Goal: Information Seeking & Learning: Learn about a topic

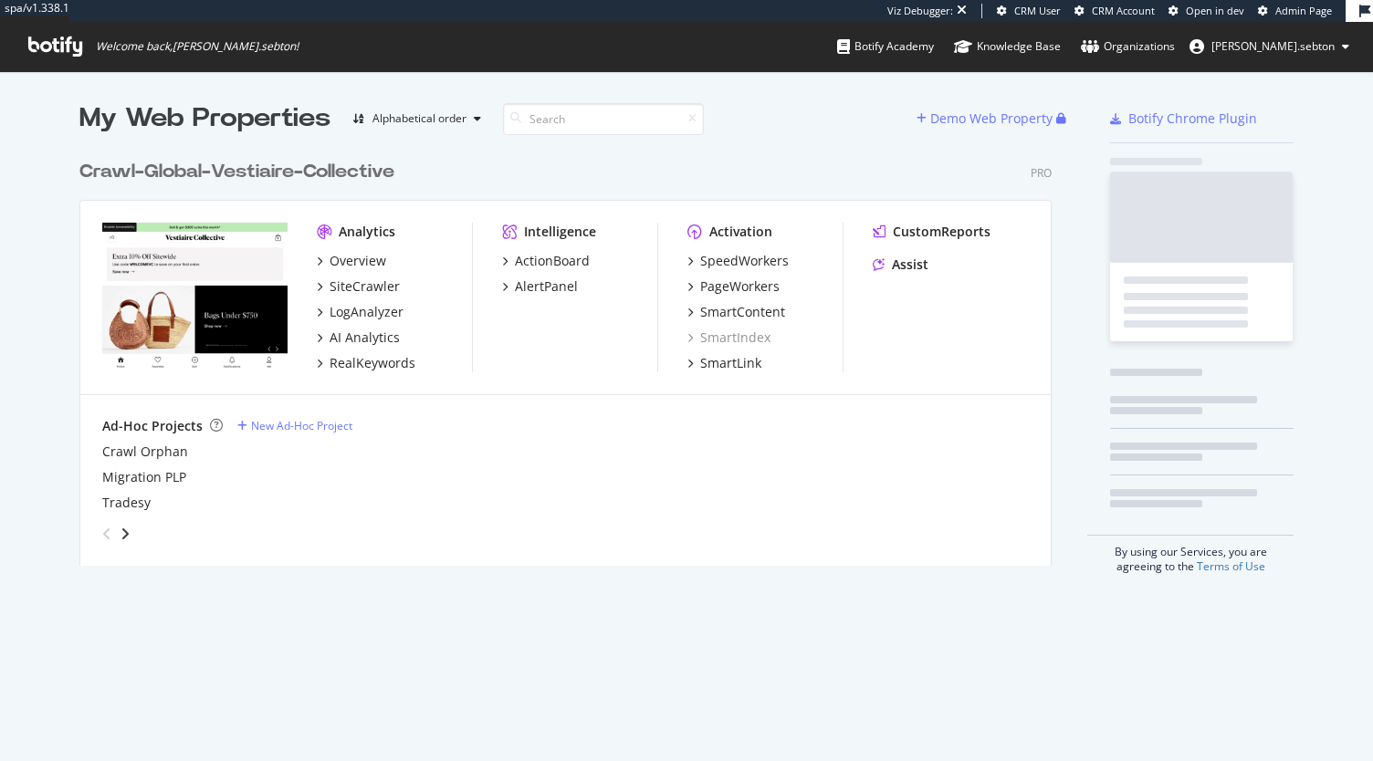
scroll to position [747, 1344]
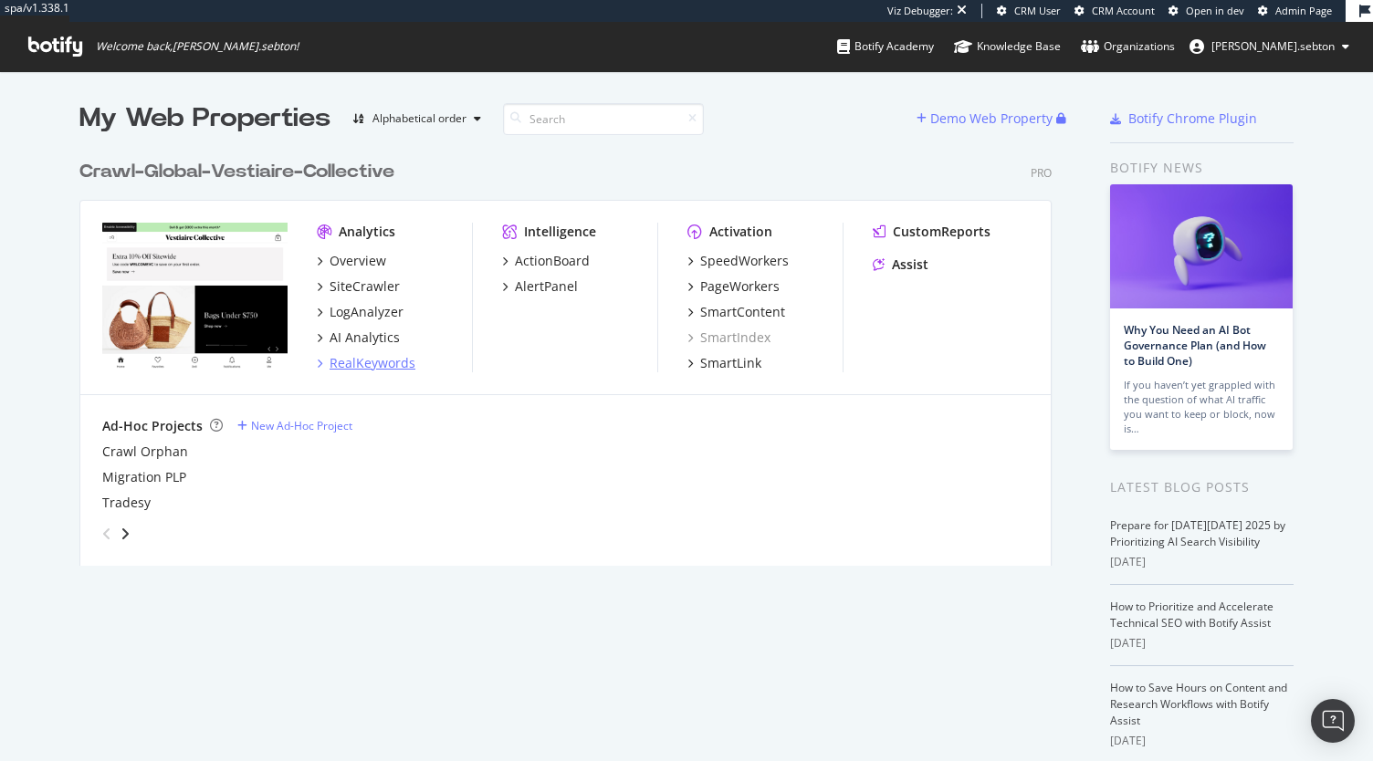
click at [377, 362] on div "RealKeywords" at bounding box center [372, 363] width 86 height 18
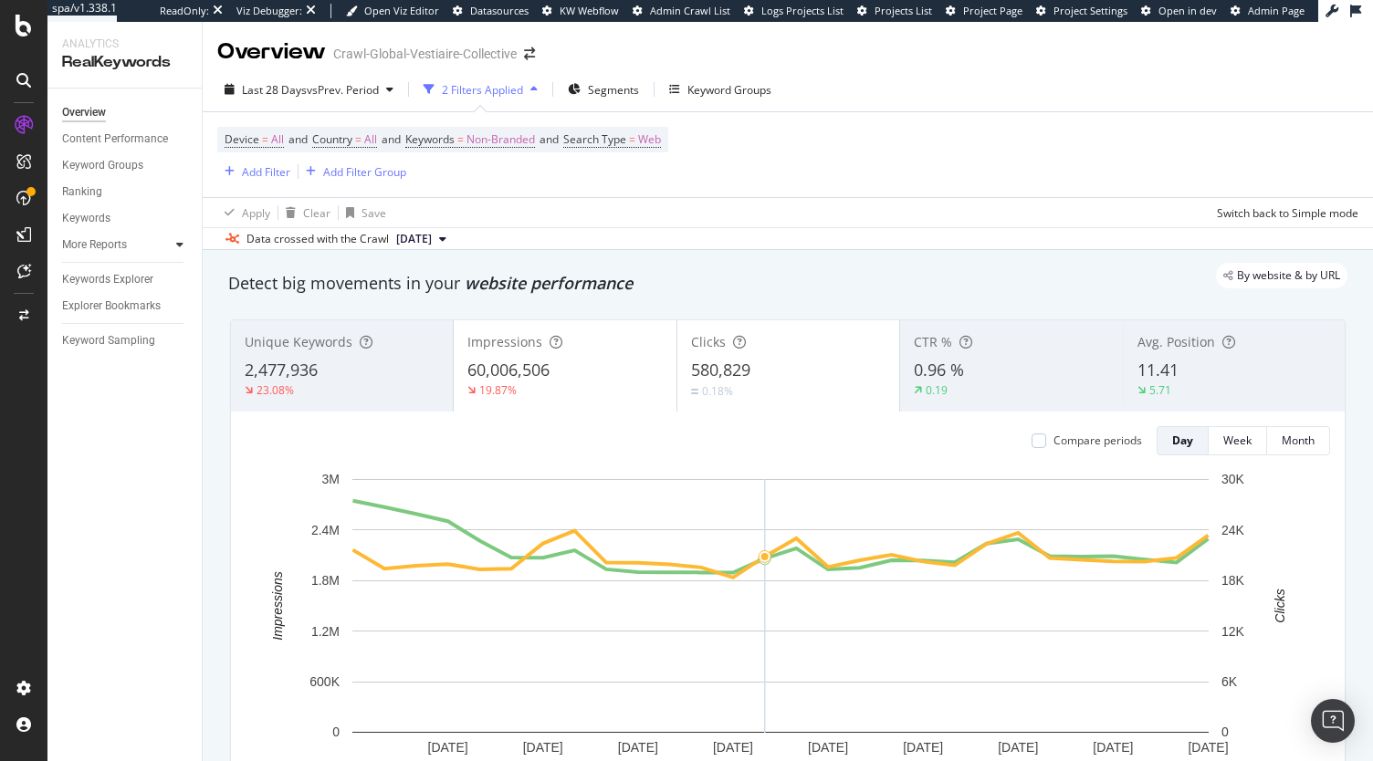
click at [181, 245] on icon at bounding box center [179, 244] width 7 height 11
click at [106, 264] on div "Countries" at bounding box center [93, 271] width 47 height 19
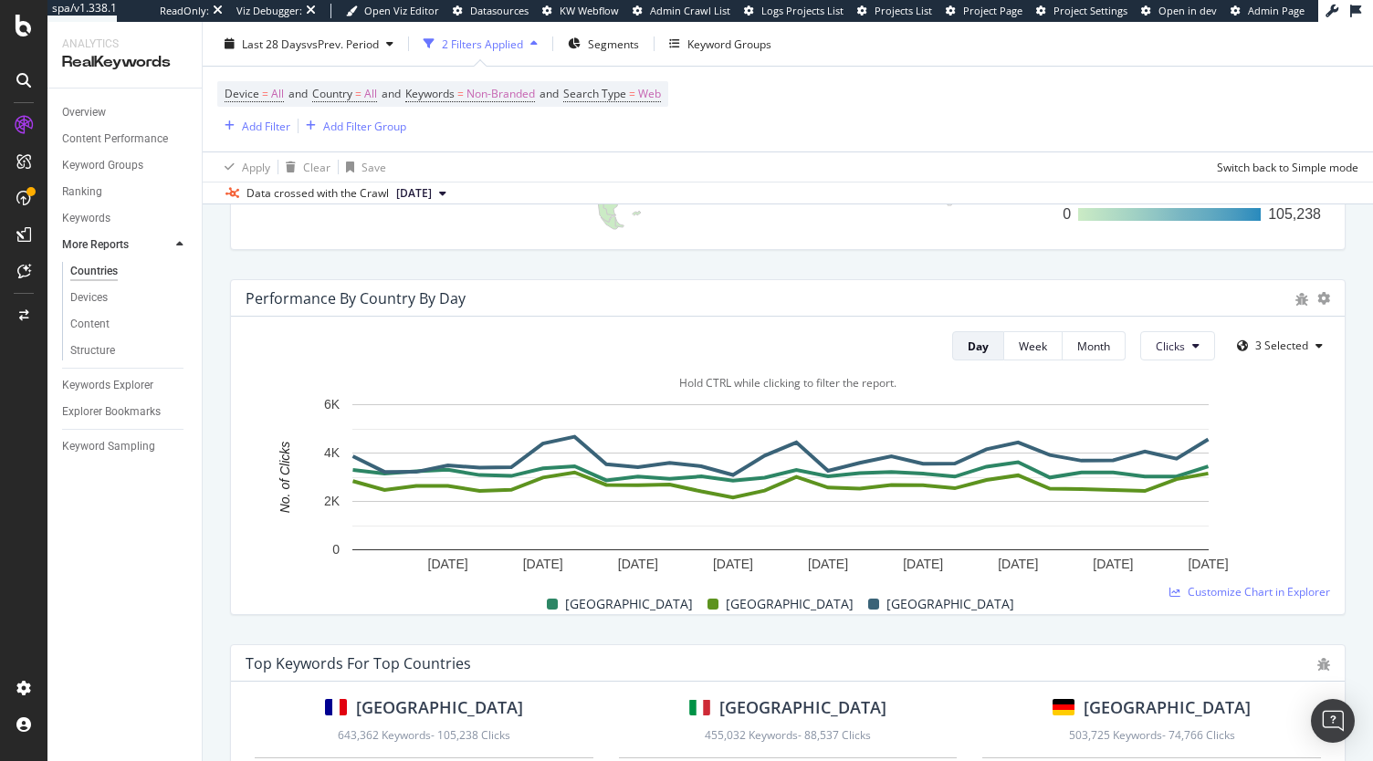
scroll to position [780, 0]
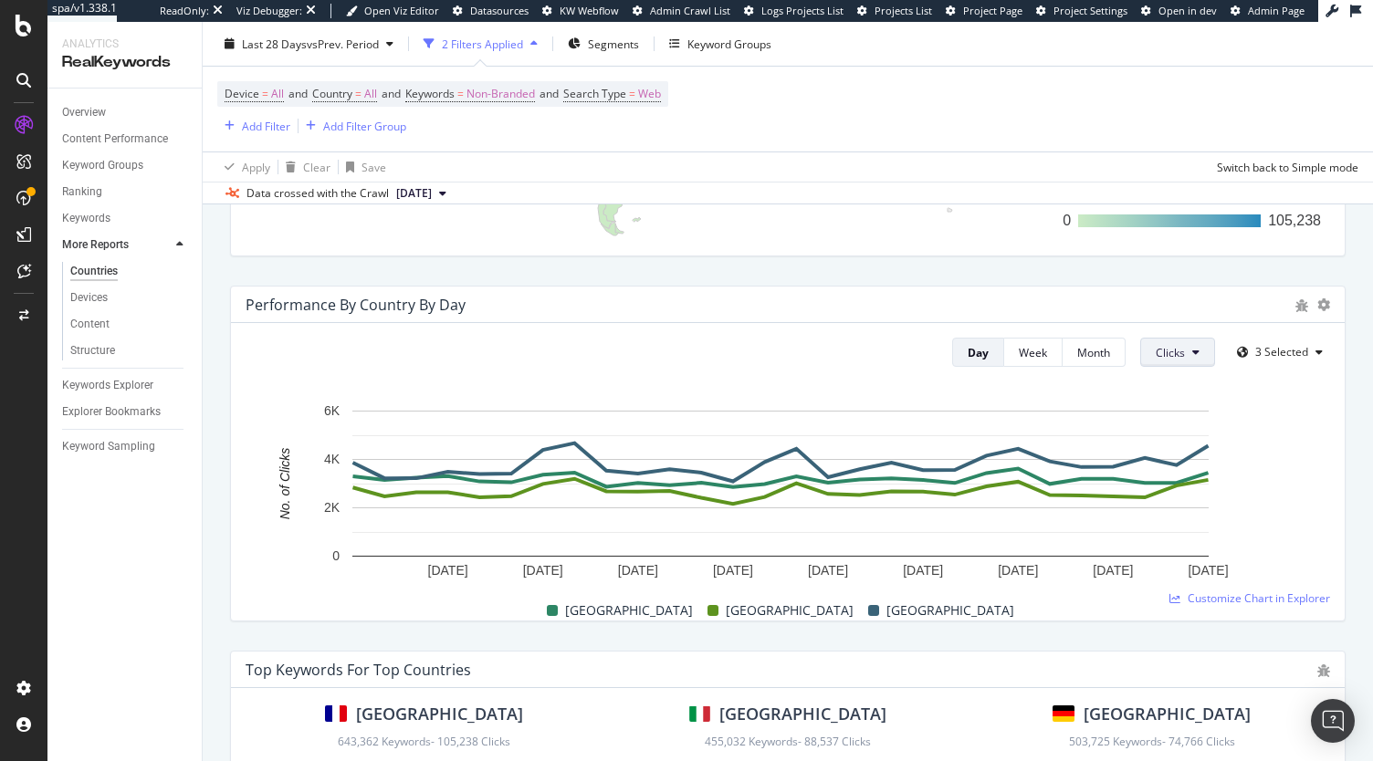
click at [1192, 355] on icon at bounding box center [1195, 352] width 7 height 11
click at [1190, 459] on span "Impressions" at bounding box center [1178, 455] width 68 height 16
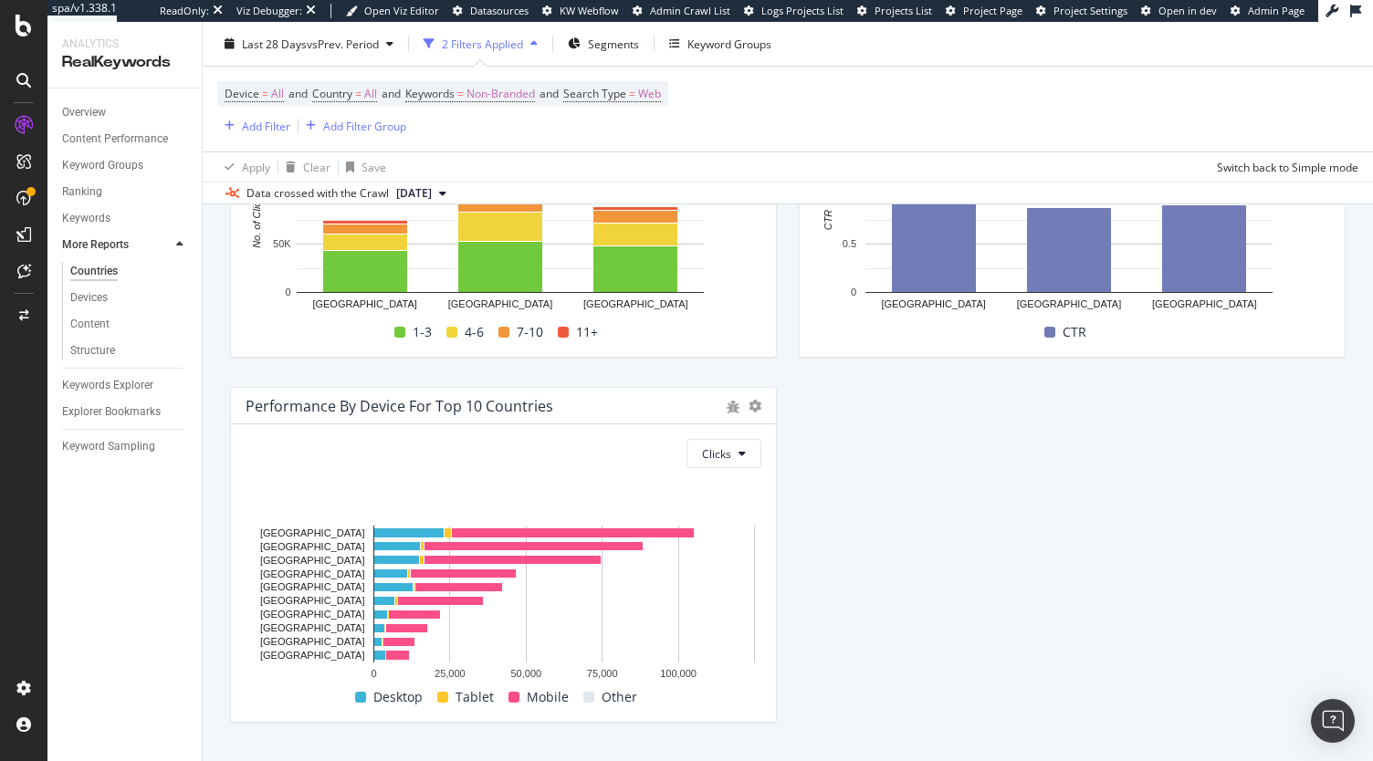
scroll to position [1997, 0]
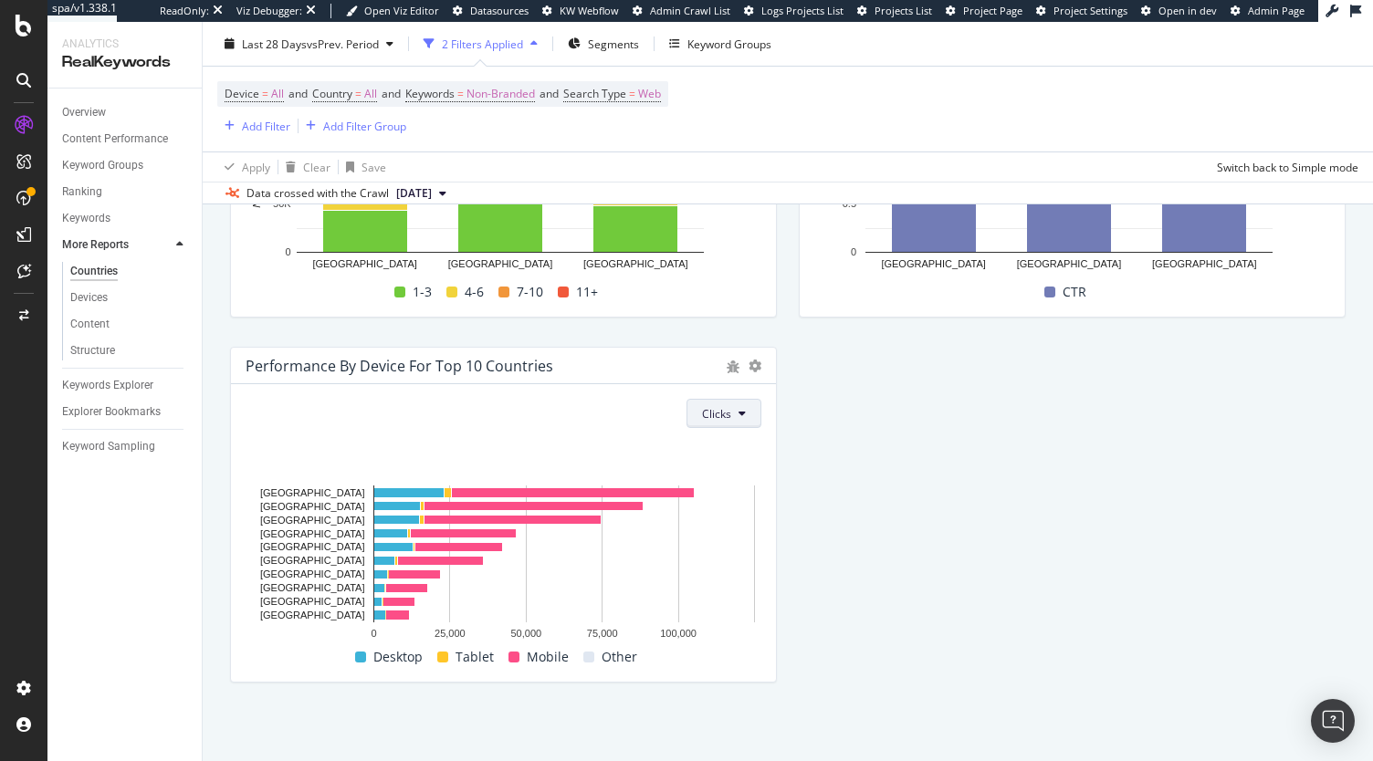
click at [702, 418] on span "Clicks" at bounding box center [716, 414] width 29 height 16
click at [736, 521] on span "Impressions" at bounding box center [731, 516] width 68 height 16
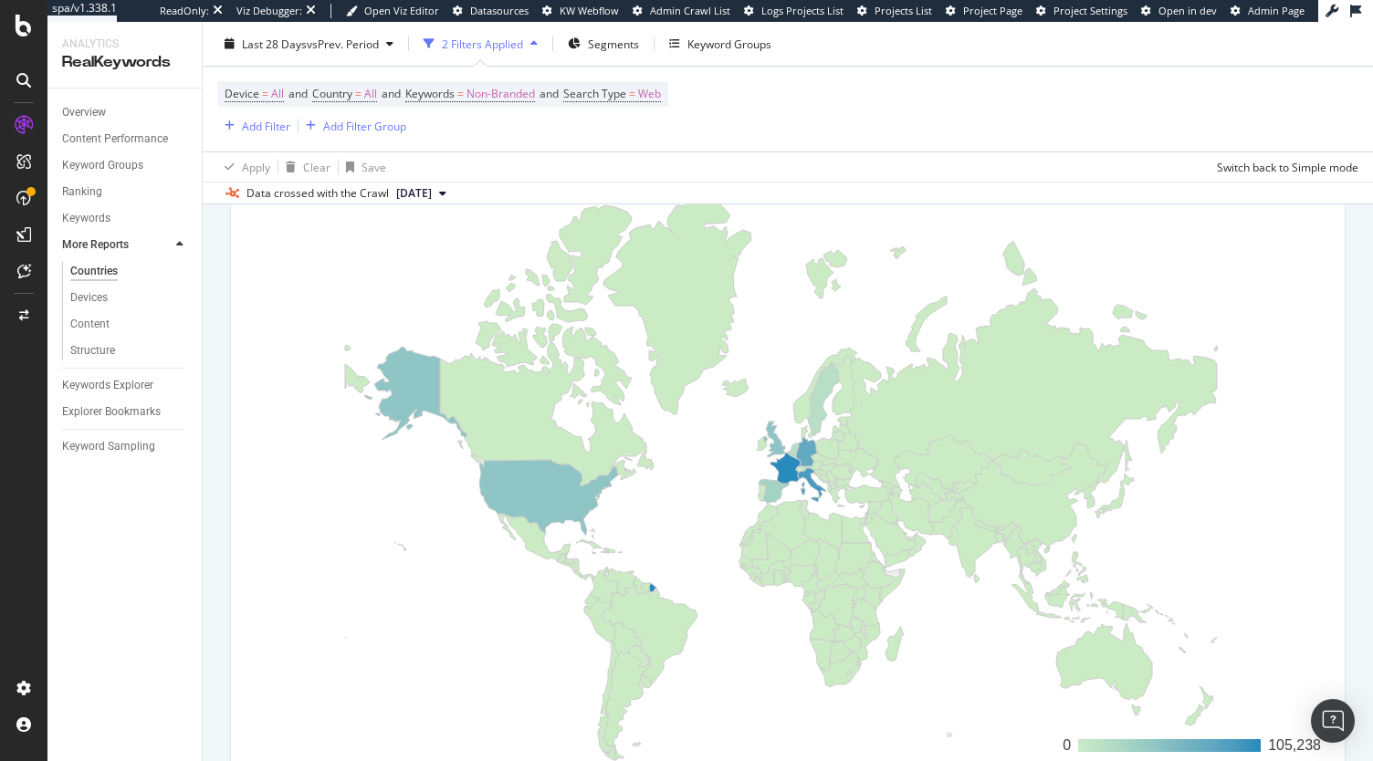
scroll to position [0, 0]
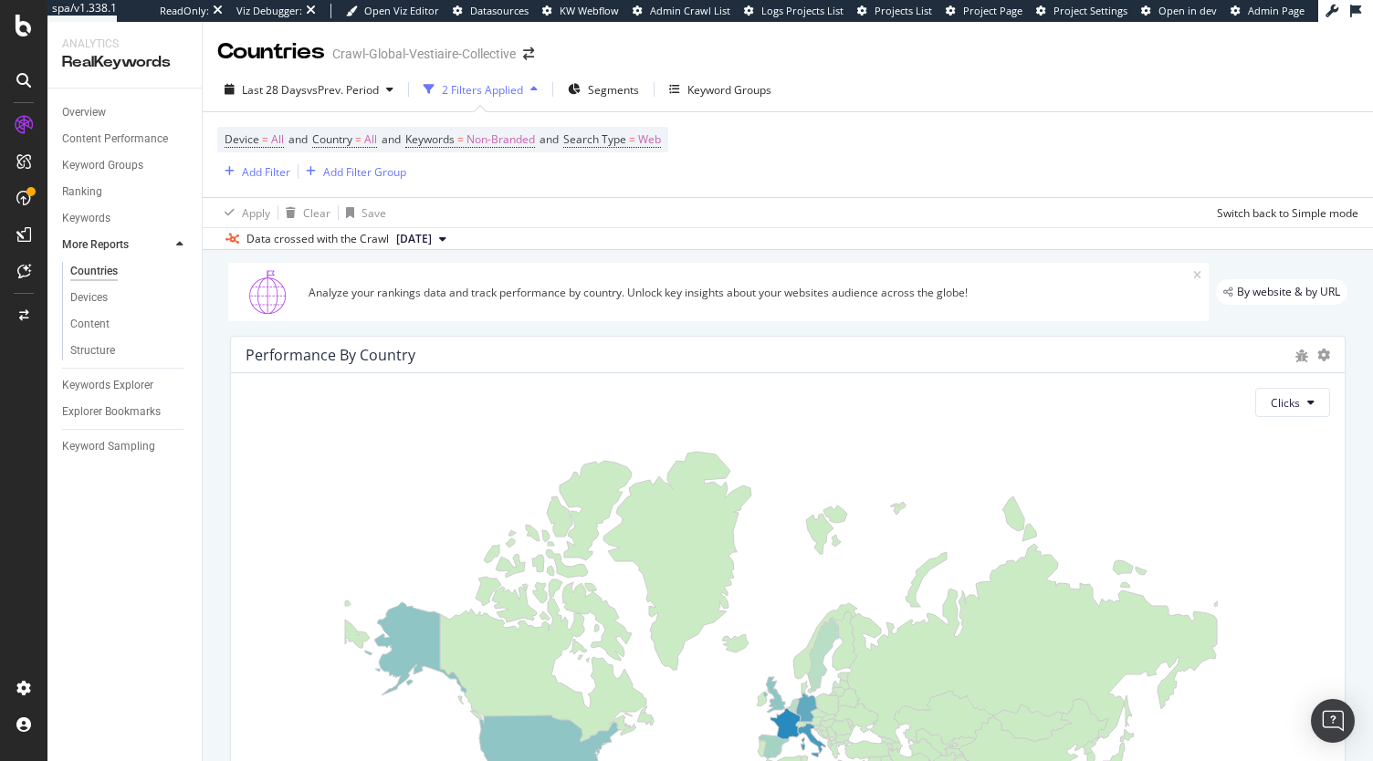
click at [1299, 417] on div "Clicks 0 105,238" at bounding box center [787, 704] width 1113 height 663
click at [1290, 403] on button "Clicks" at bounding box center [1292, 402] width 75 height 29
click at [1296, 497] on span "Impressions" at bounding box center [1292, 505] width 68 height 16
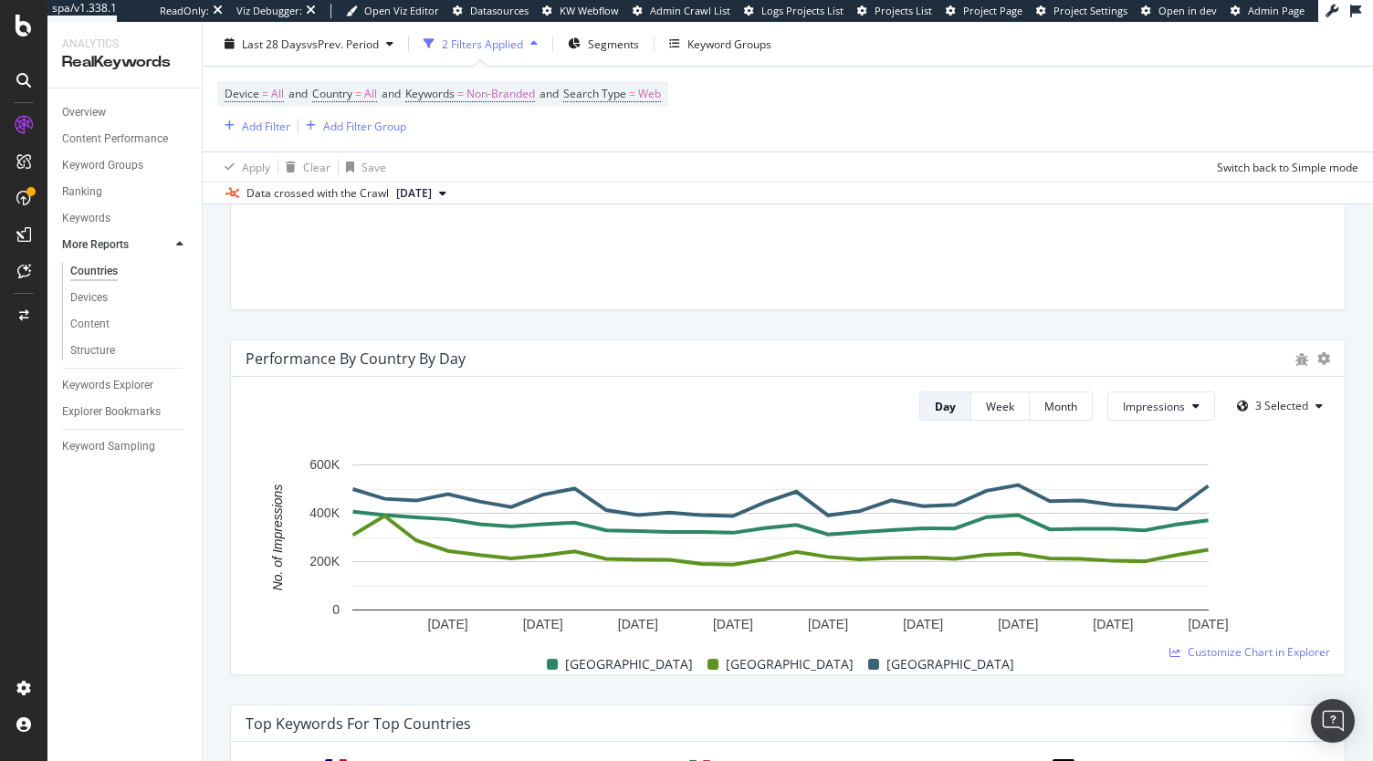
scroll to position [729, 0]
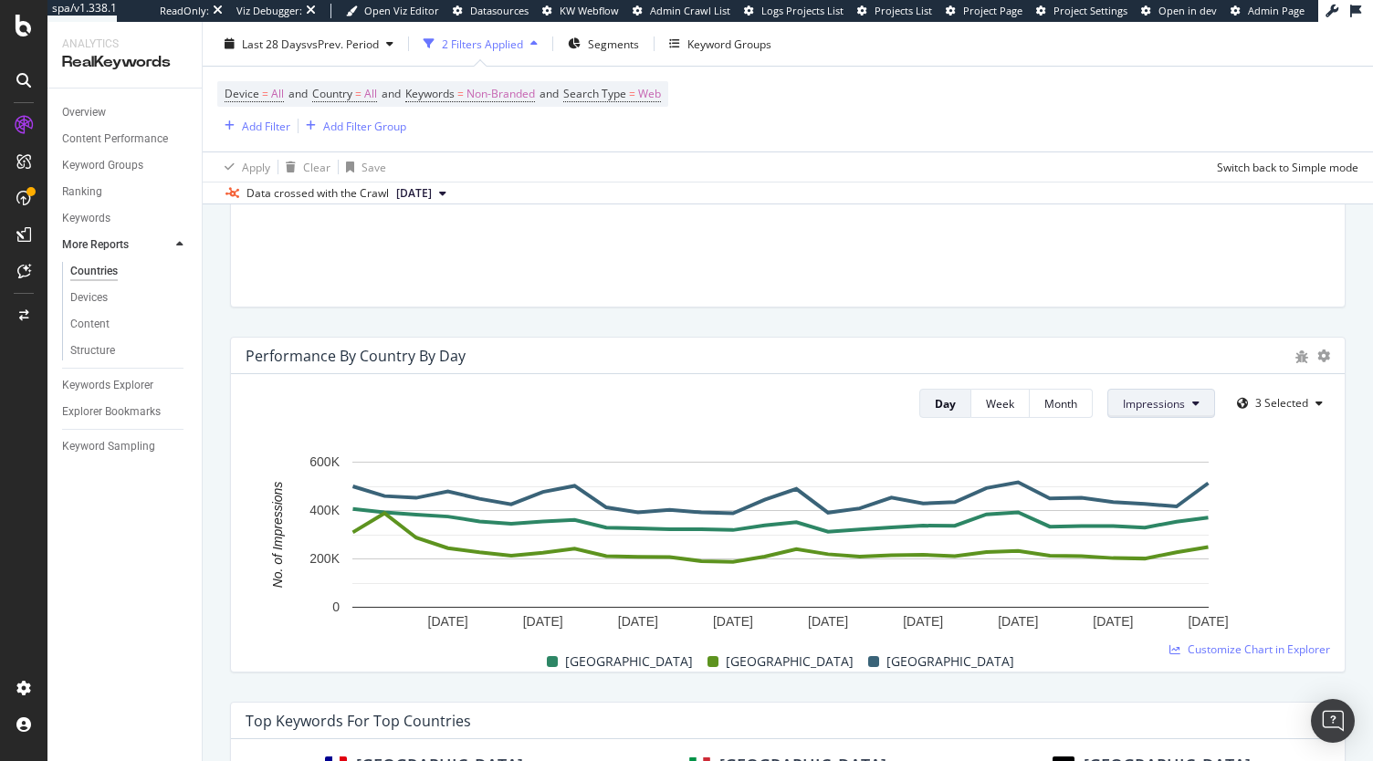
click at [1146, 404] on span "Impressions" at bounding box center [1154, 404] width 62 height 16
click at [1269, 414] on div "3 Selected" at bounding box center [1279, 403] width 100 height 27
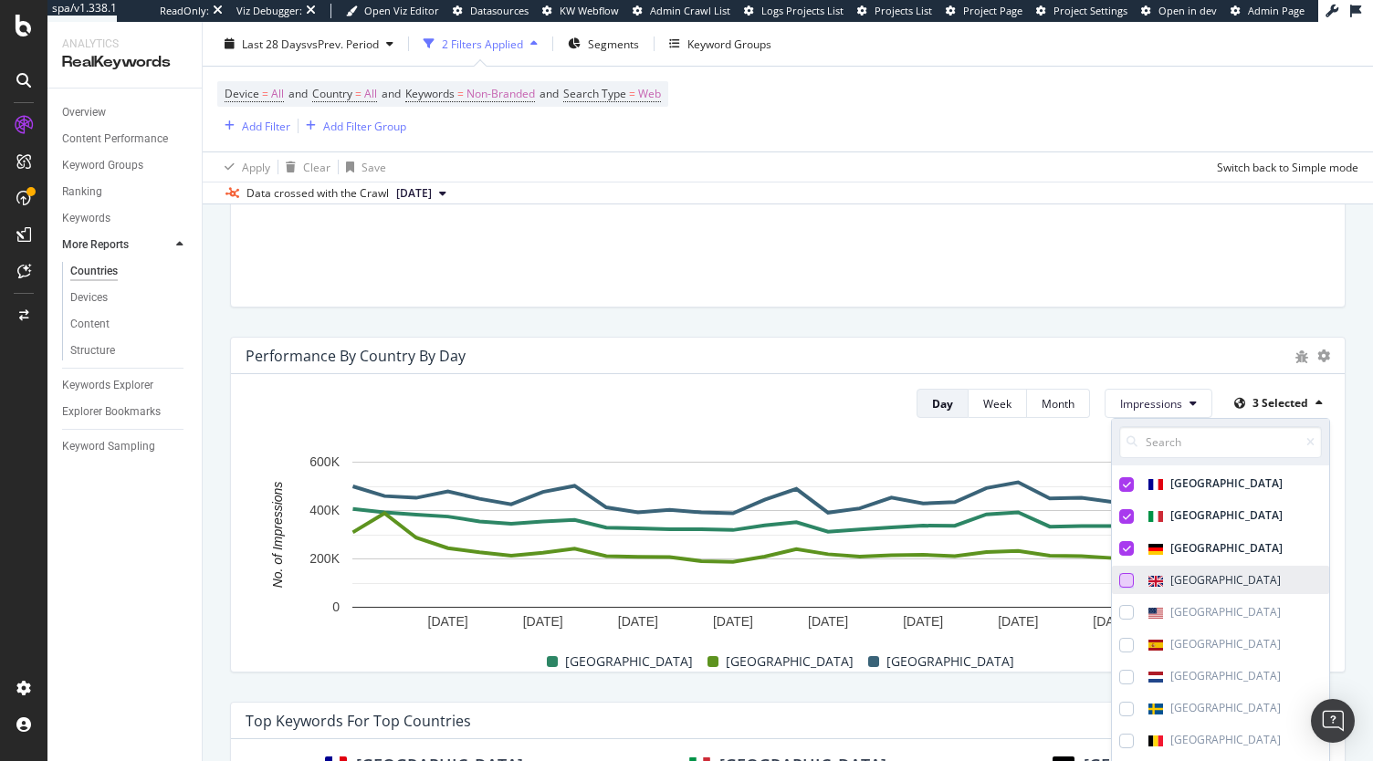
click at [1119, 575] on div at bounding box center [1126, 580] width 15 height 15
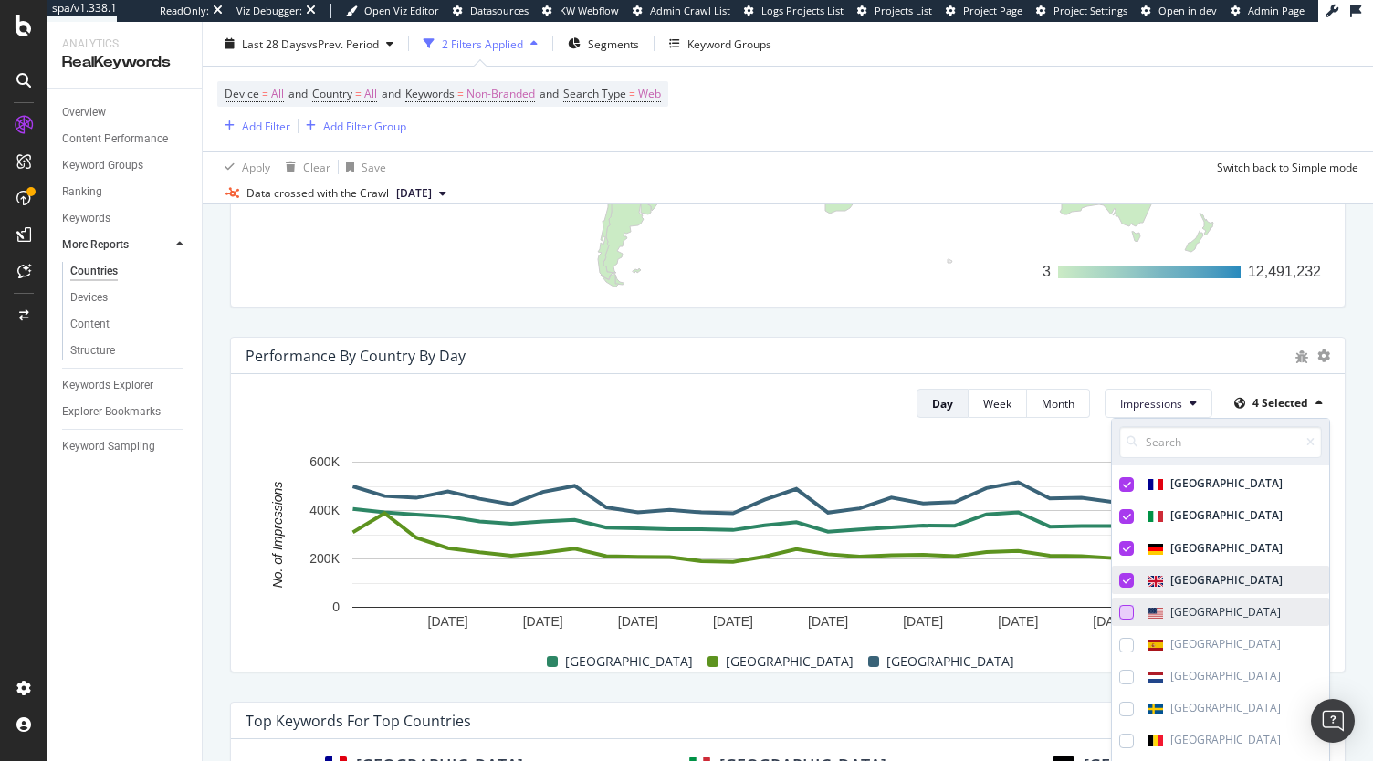
click at [1119, 614] on div at bounding box center [1126, 612] width 15 height 15
click at [1119, 647] on div at bounding box center [1126, 645] width 15 height 15
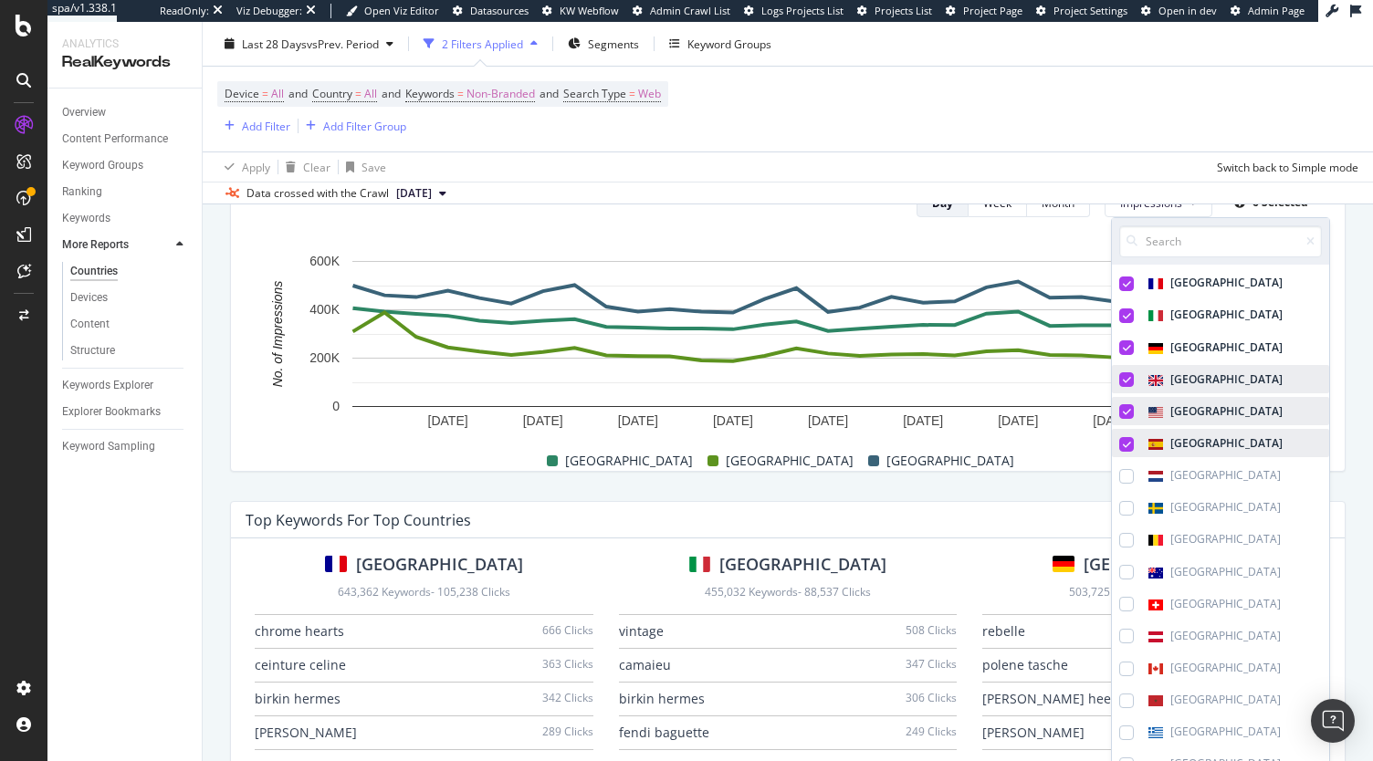
scroll to position [1196, 0]
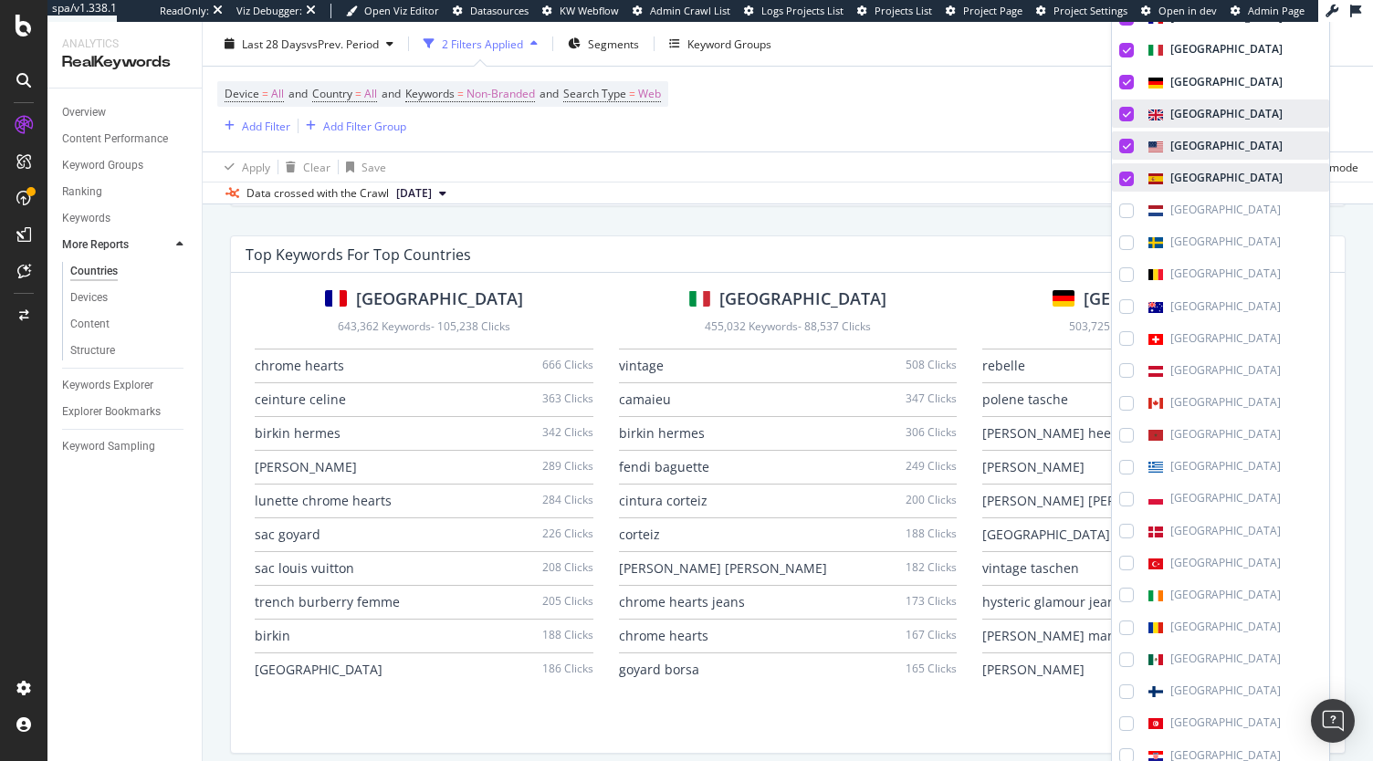
click at [1320, 430] on div "[GEOGRAPHIC_DATA] 643,362 Keywords - 105,238 Clicks chrome hearts 666 Clicks ce…" at bounding box center [787, 513] width 1113 height 480
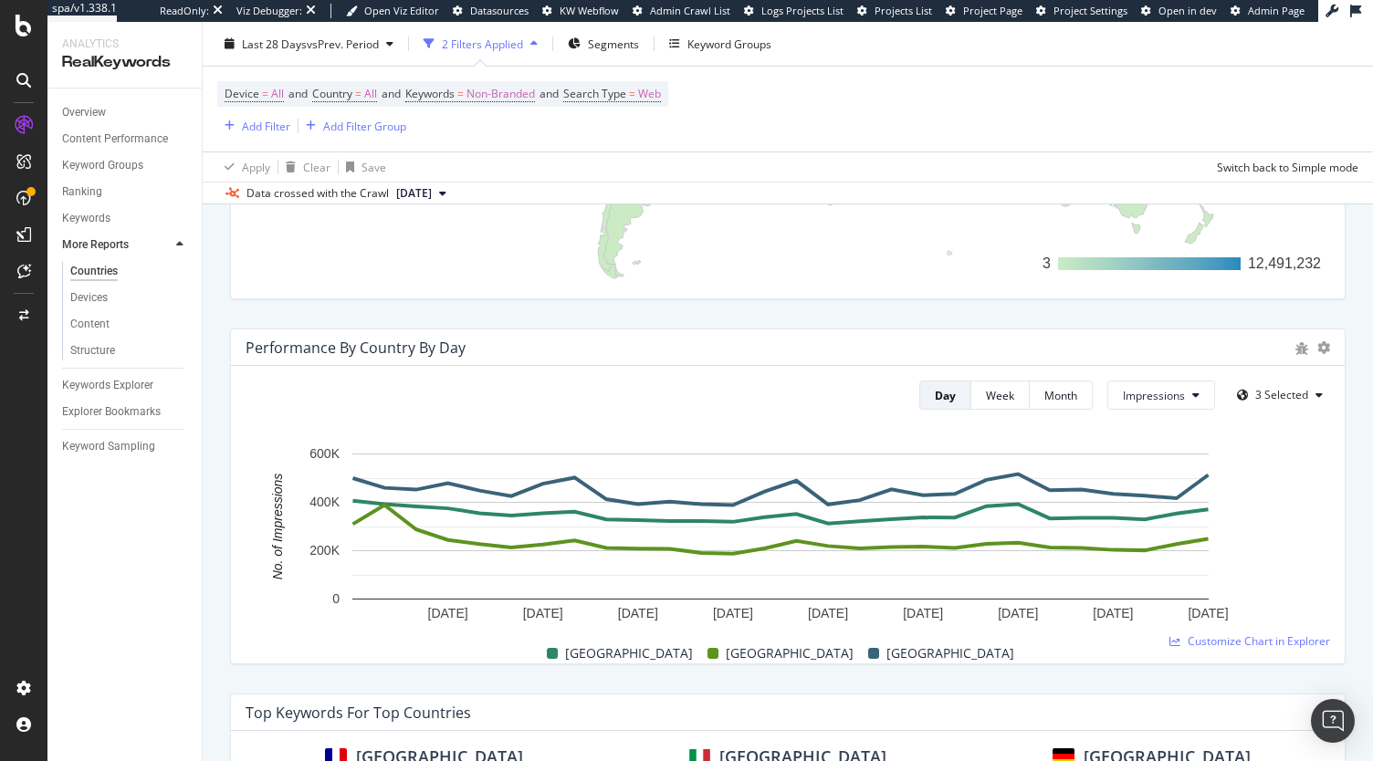
scroll to position [736, 0]
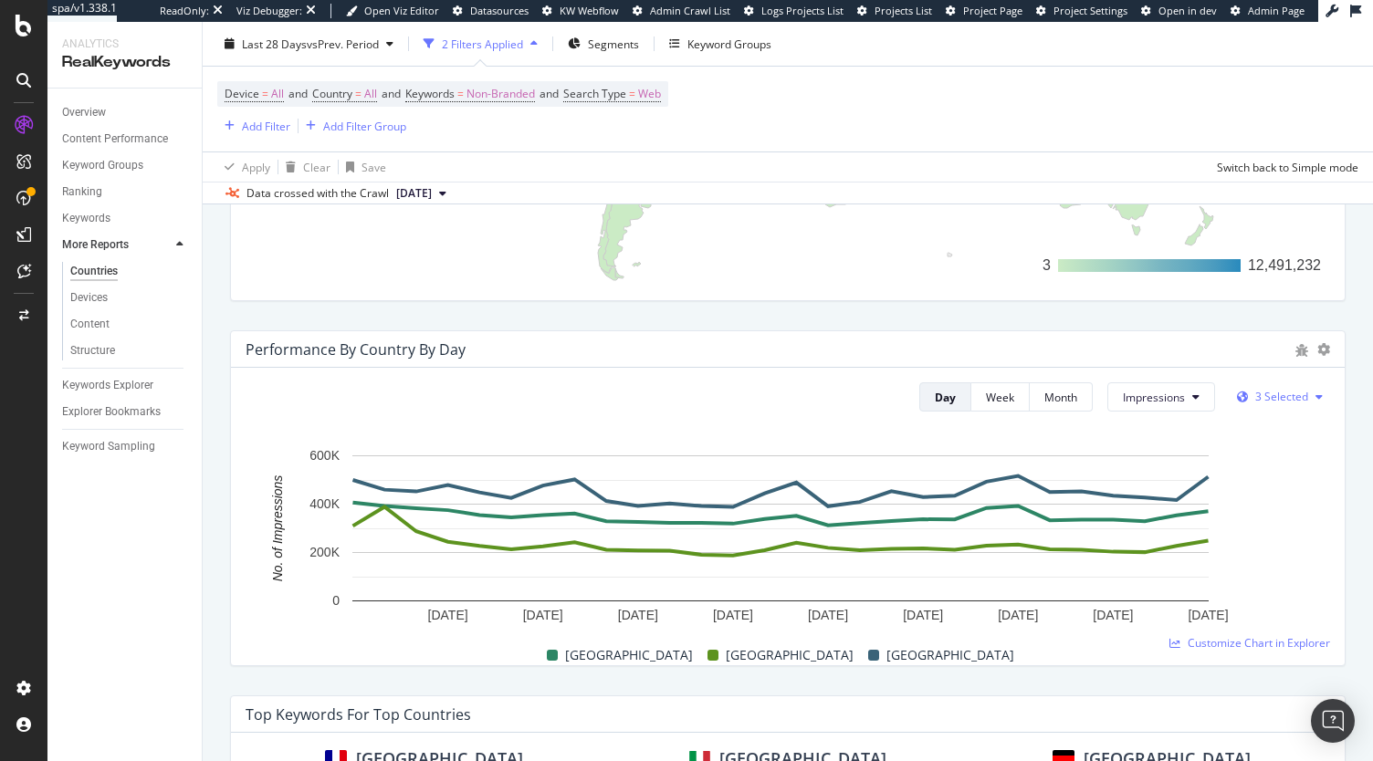
click at [1274, 389] on span "3 Selected" at bounding box center [1281, 397] width 53 height 16
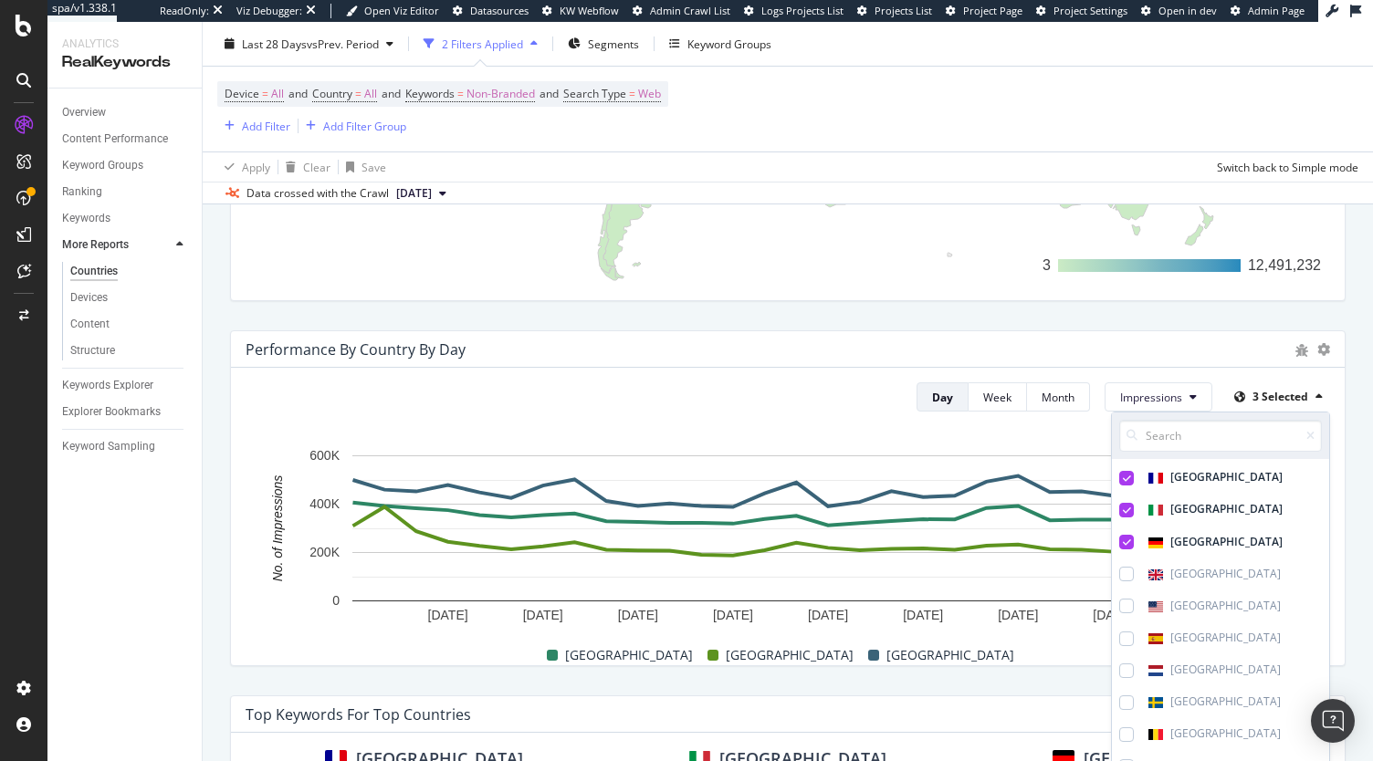
click at [1112, 561] on div "[GEOGRAPHIC_DATA]" at bounding box center [1200, 573] width 176 height 28
click at [1119, 599] on div at bounding box center [1126, 606] width 15 height 15
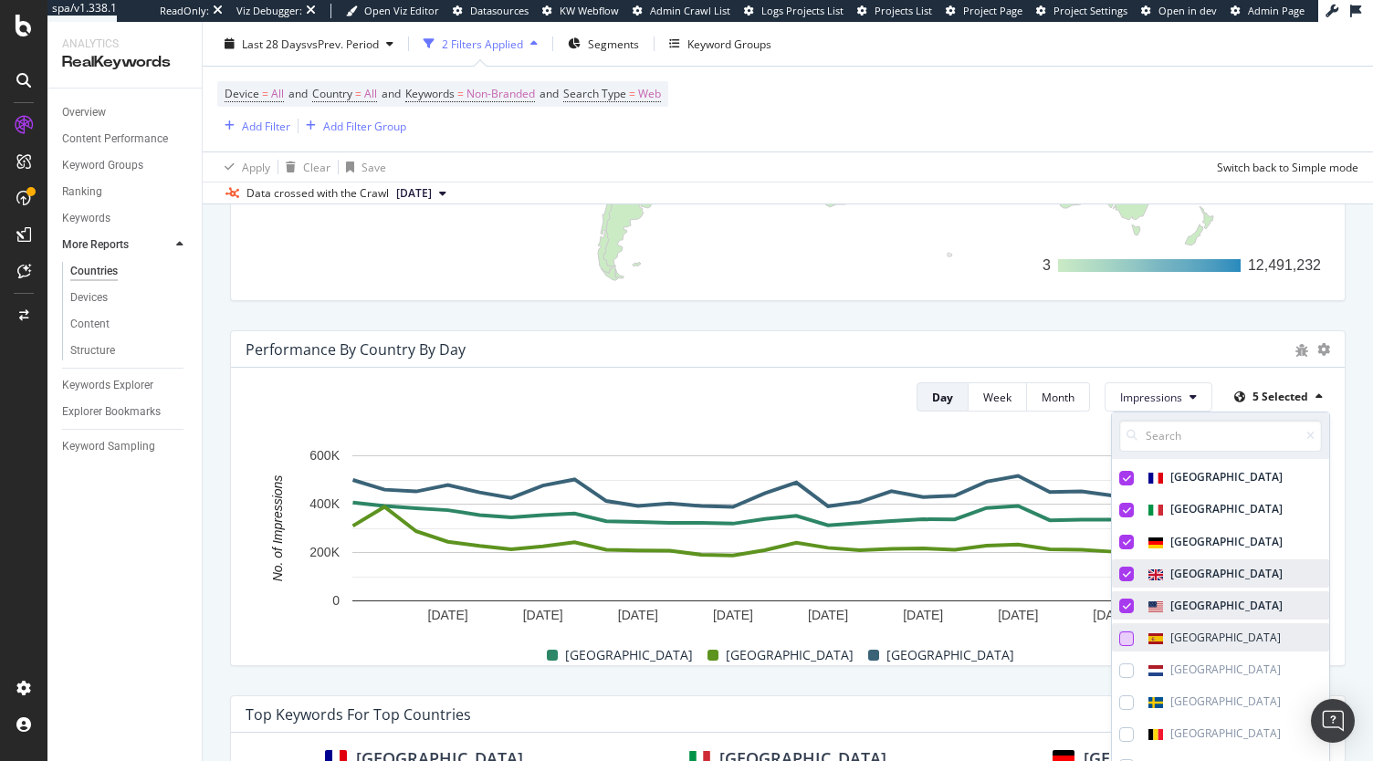
click at [1119, 633] on div at bounding box center [1126, 639] width 15 height 15
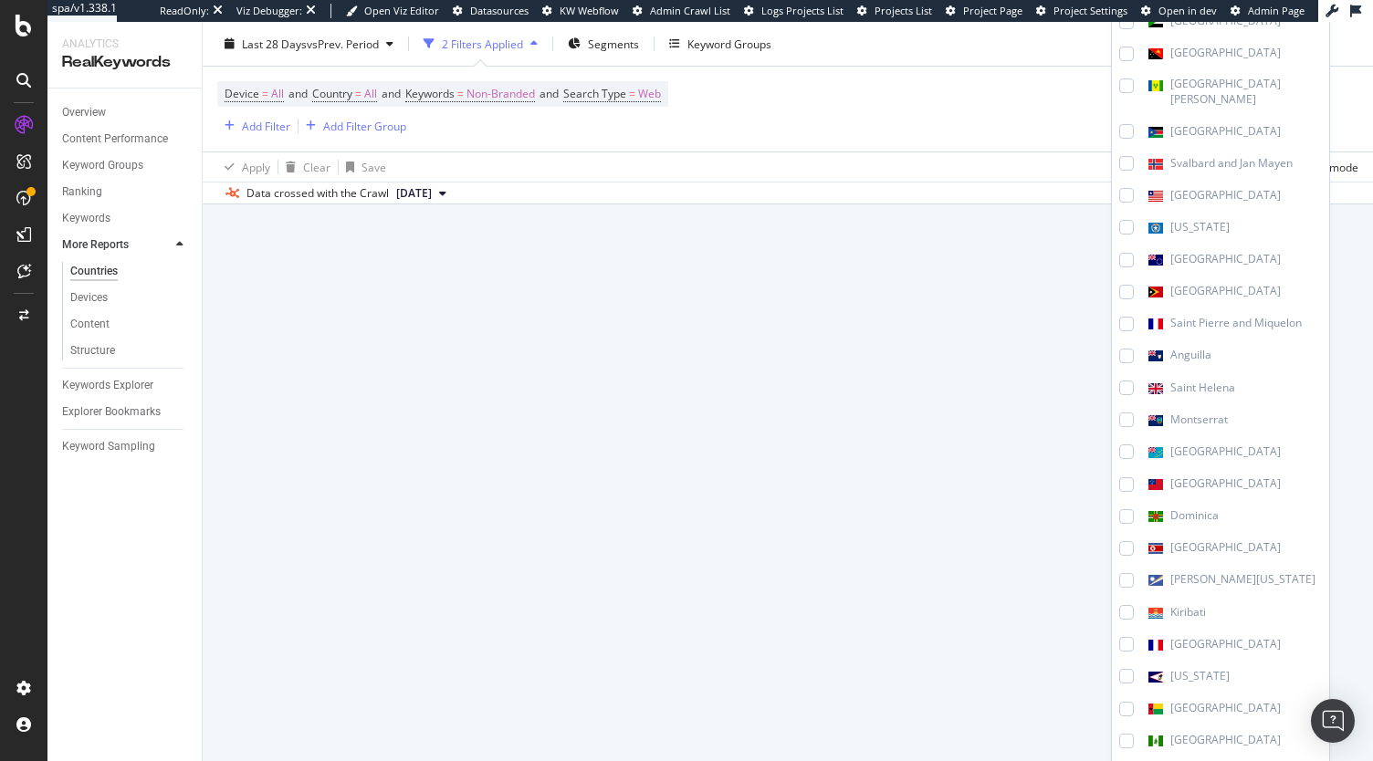
scroll to position [8316, 0]
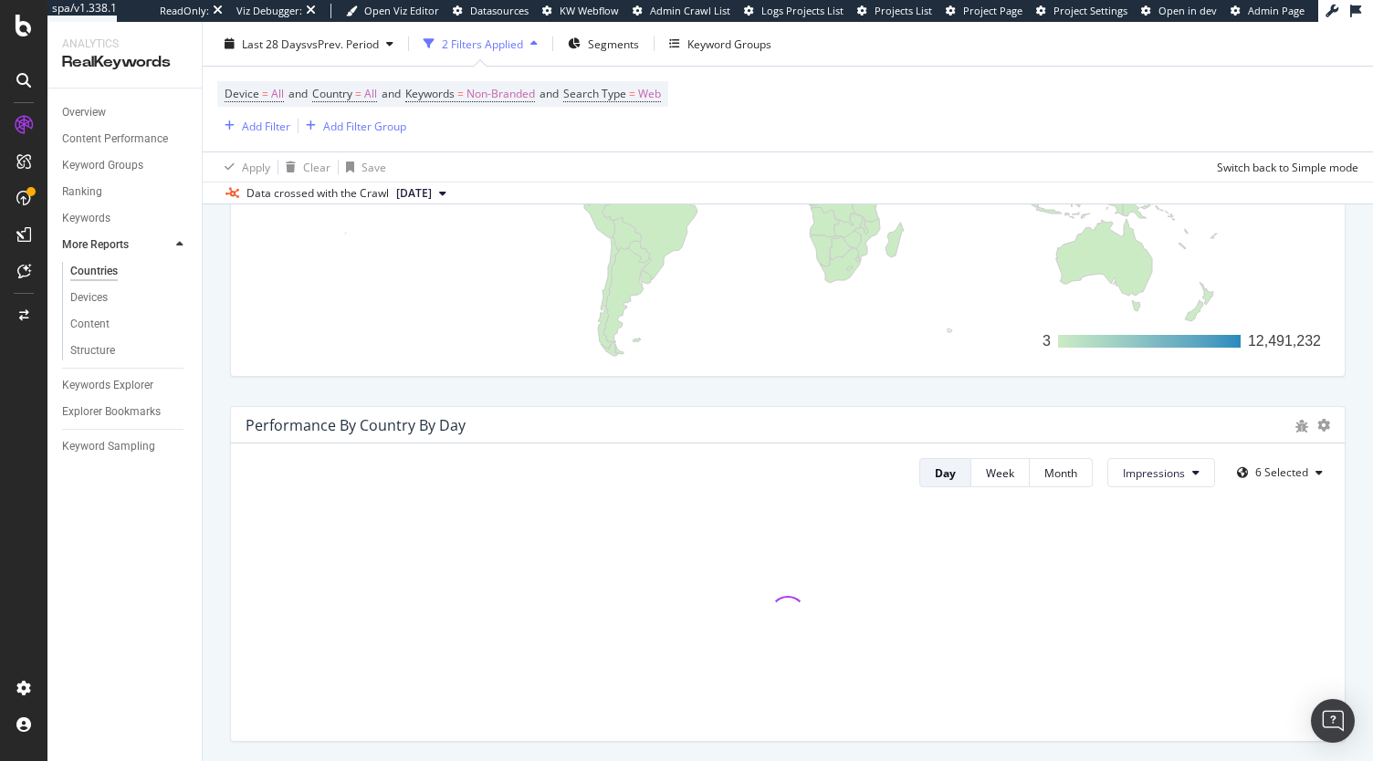
click at [1062, 462] on div "Month" at bounding box center [1060, 473] width 33 height 26
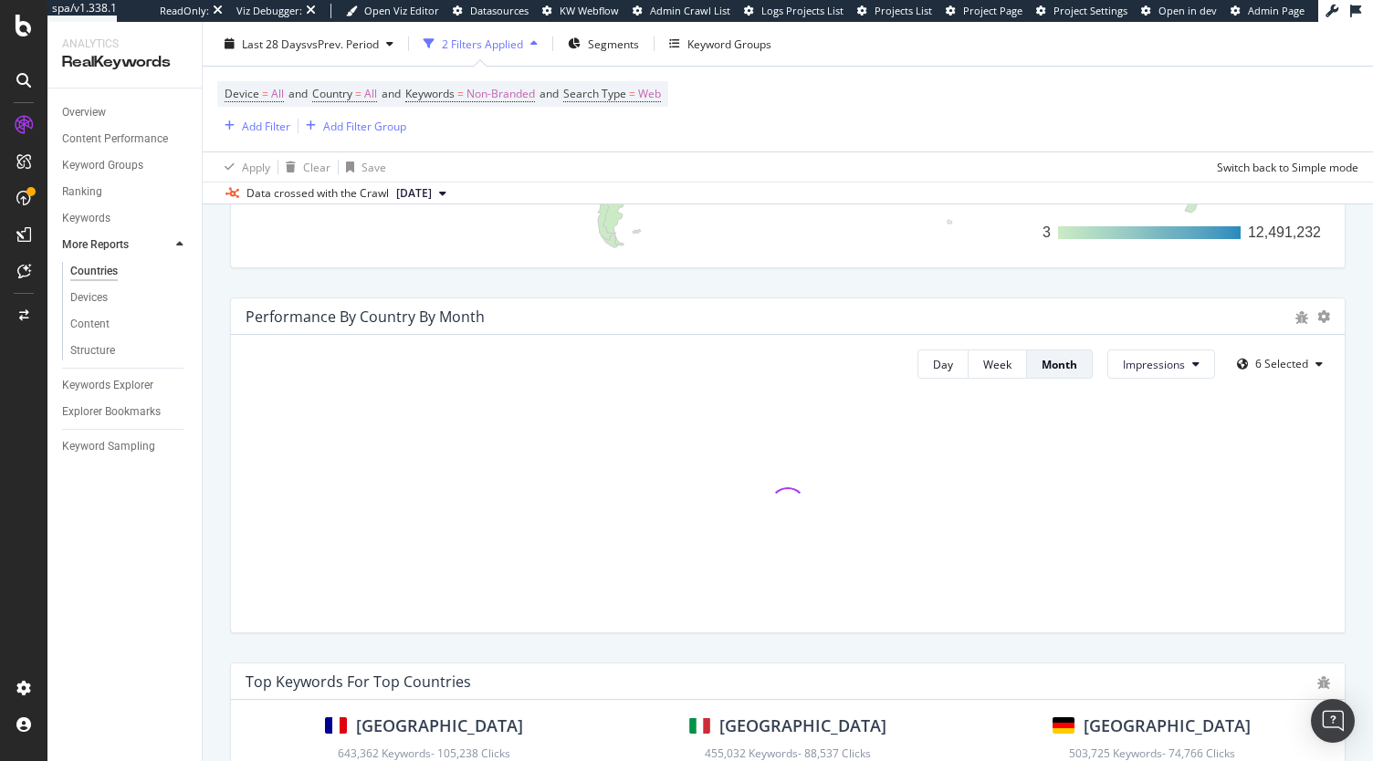
scroll to position [775, 0]
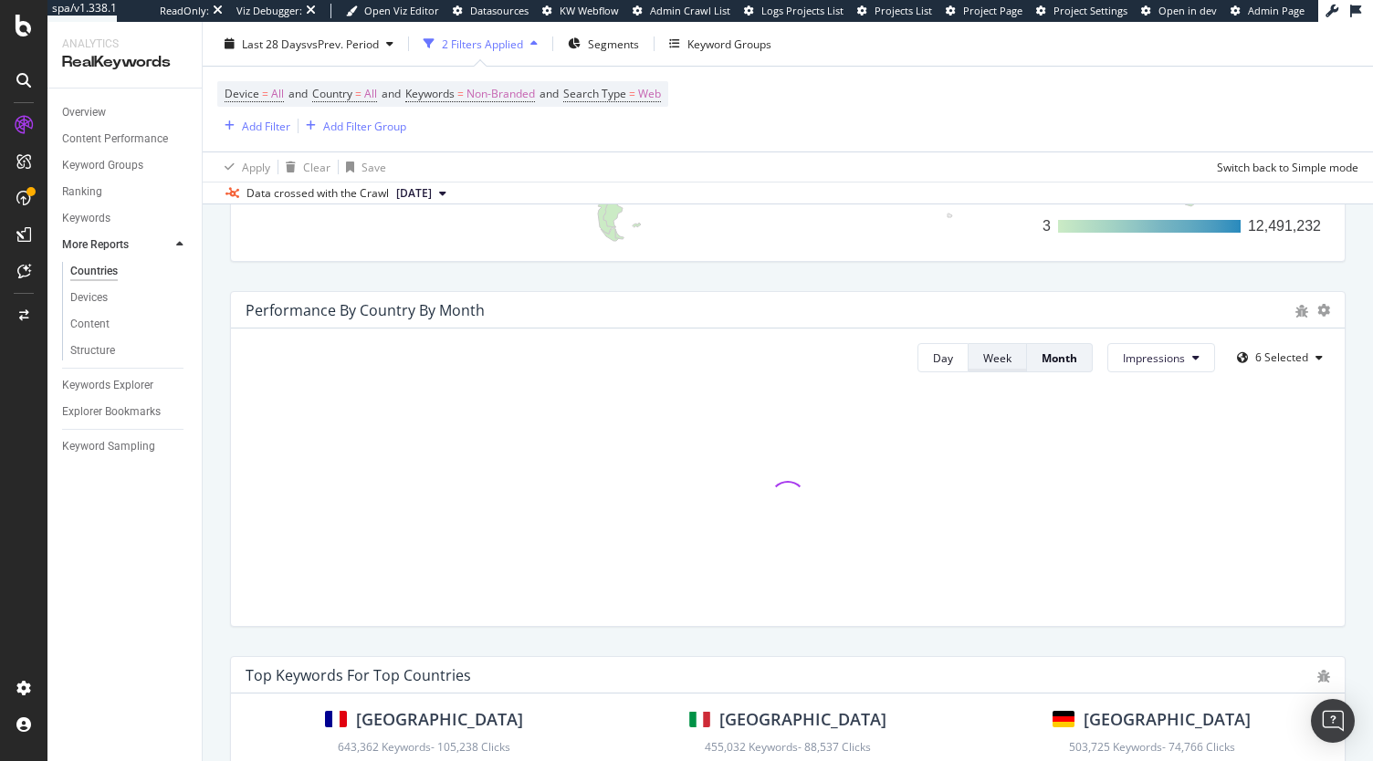
click at [997, 359] on div "Week" at bounding box center [997, 358] width 28 height 16
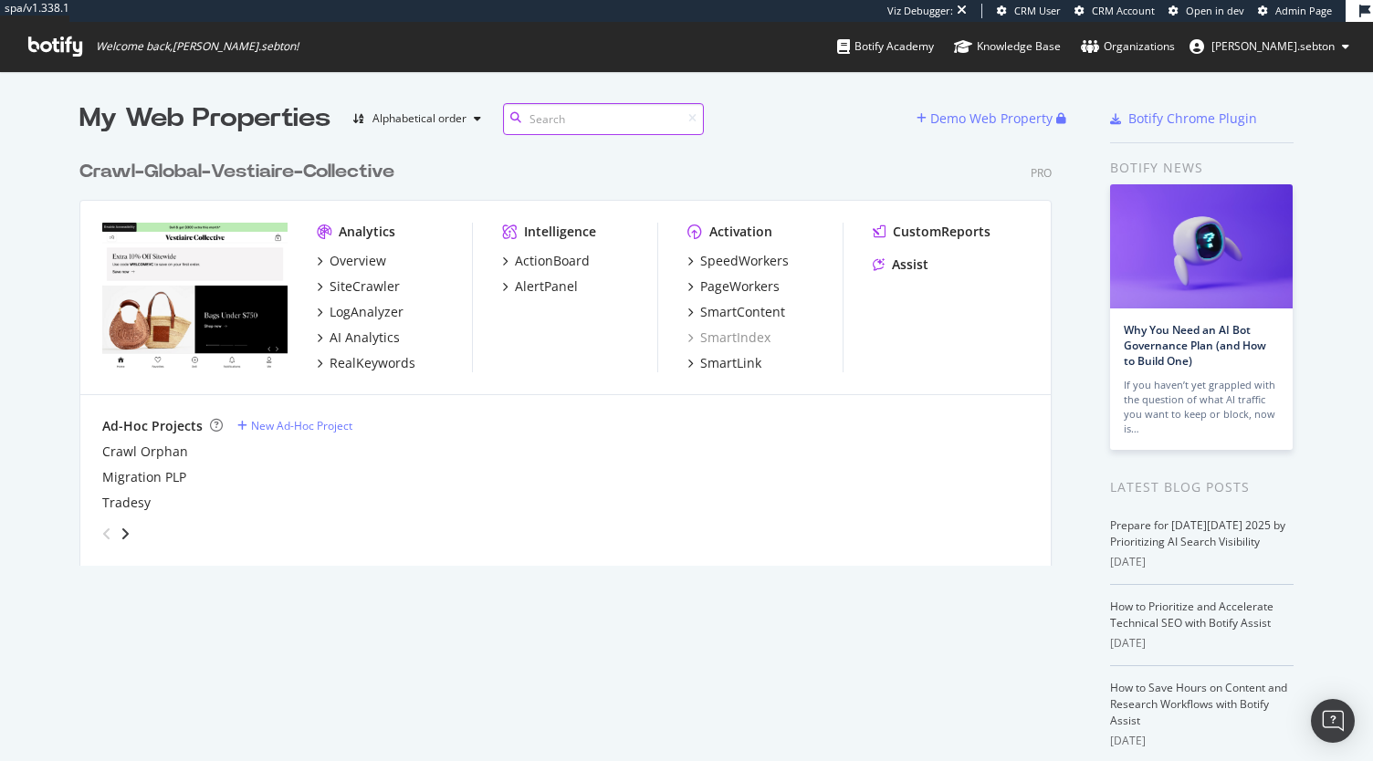
scroll to position [414, 972]
click at [336, 253] on div "Overview" at bounding box center [357, 261] width 57 height 18
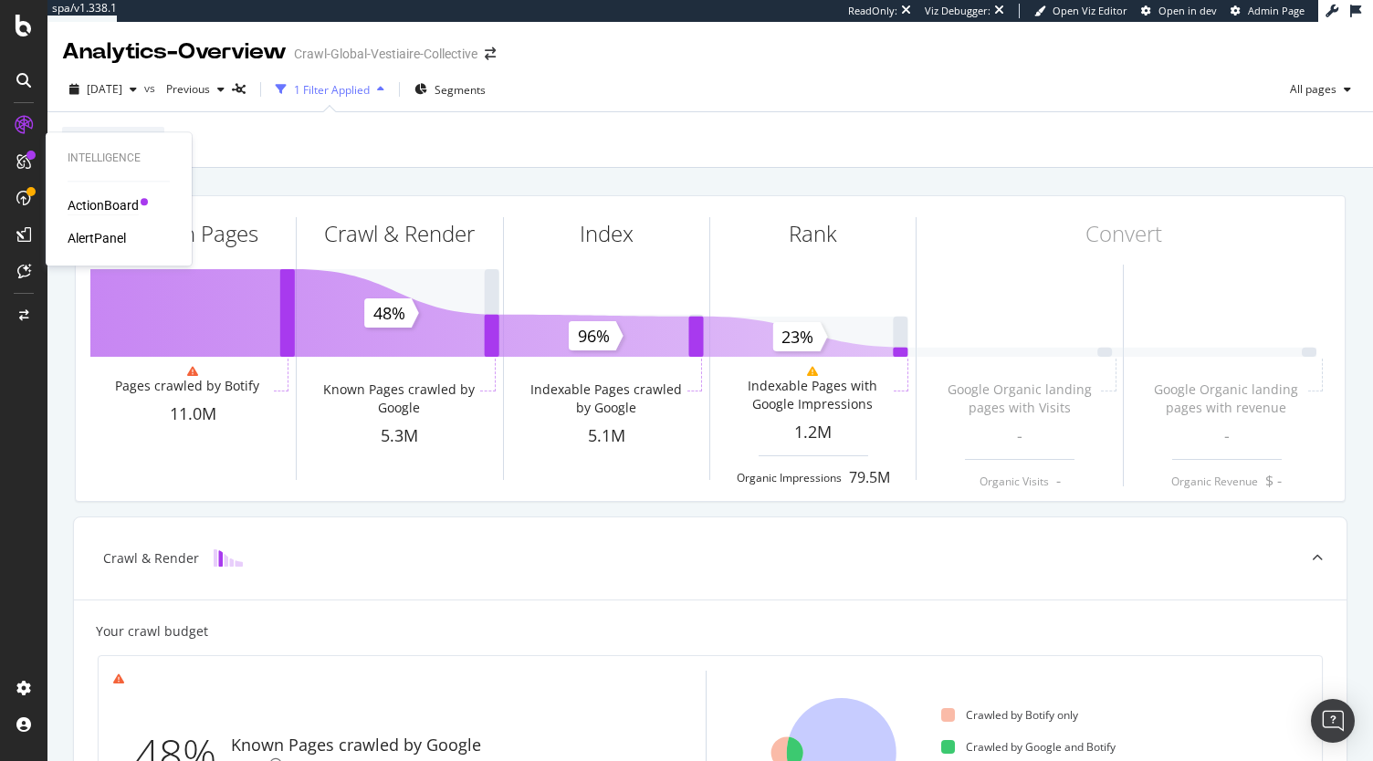
click at [113, 204] on div "ActionBoard" at bounding box center [103, 205] width 71 height 18
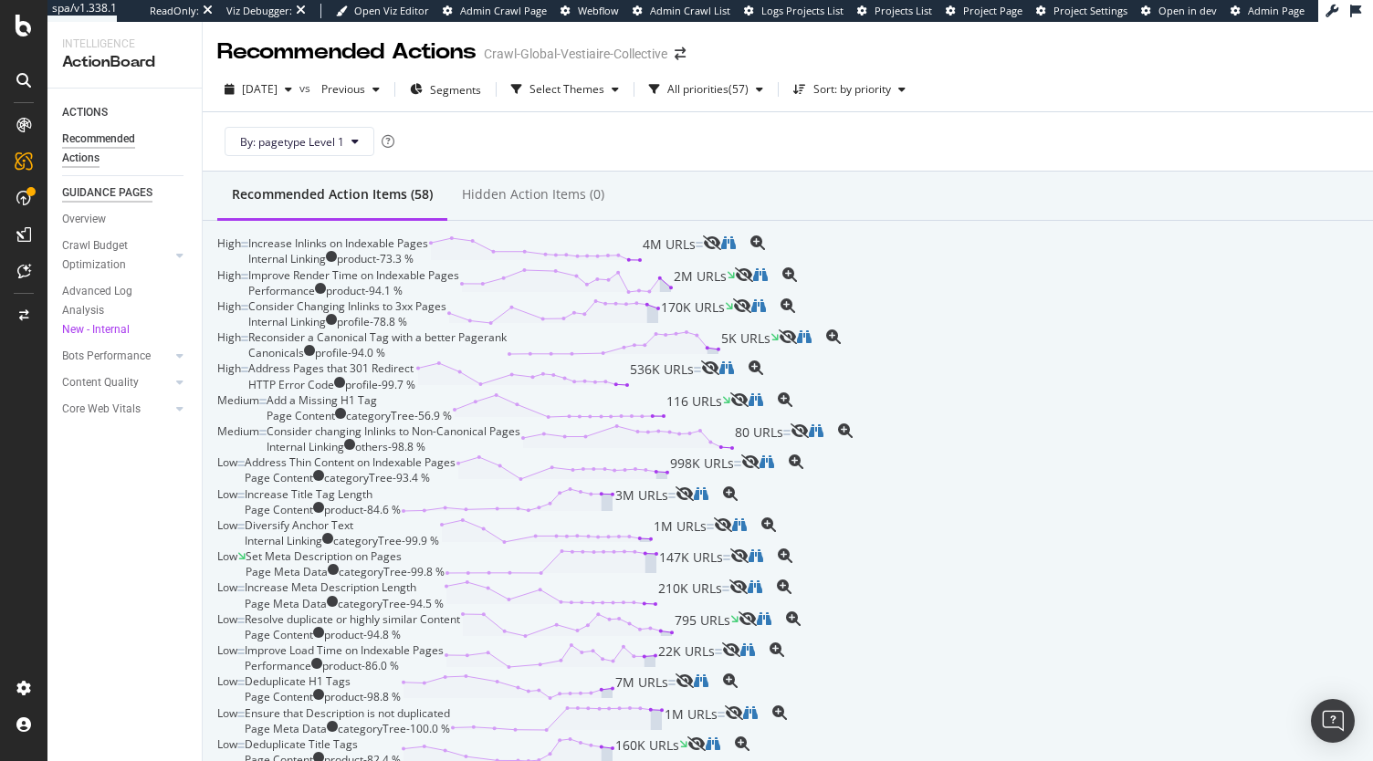
click at [111, 183] on div "GUIDANCE PAGES" at bounding box center [107, 192] width 90 height 19
click at [83, 217] on div "Overview" at bounding box center [84, 219] width 44 height 19
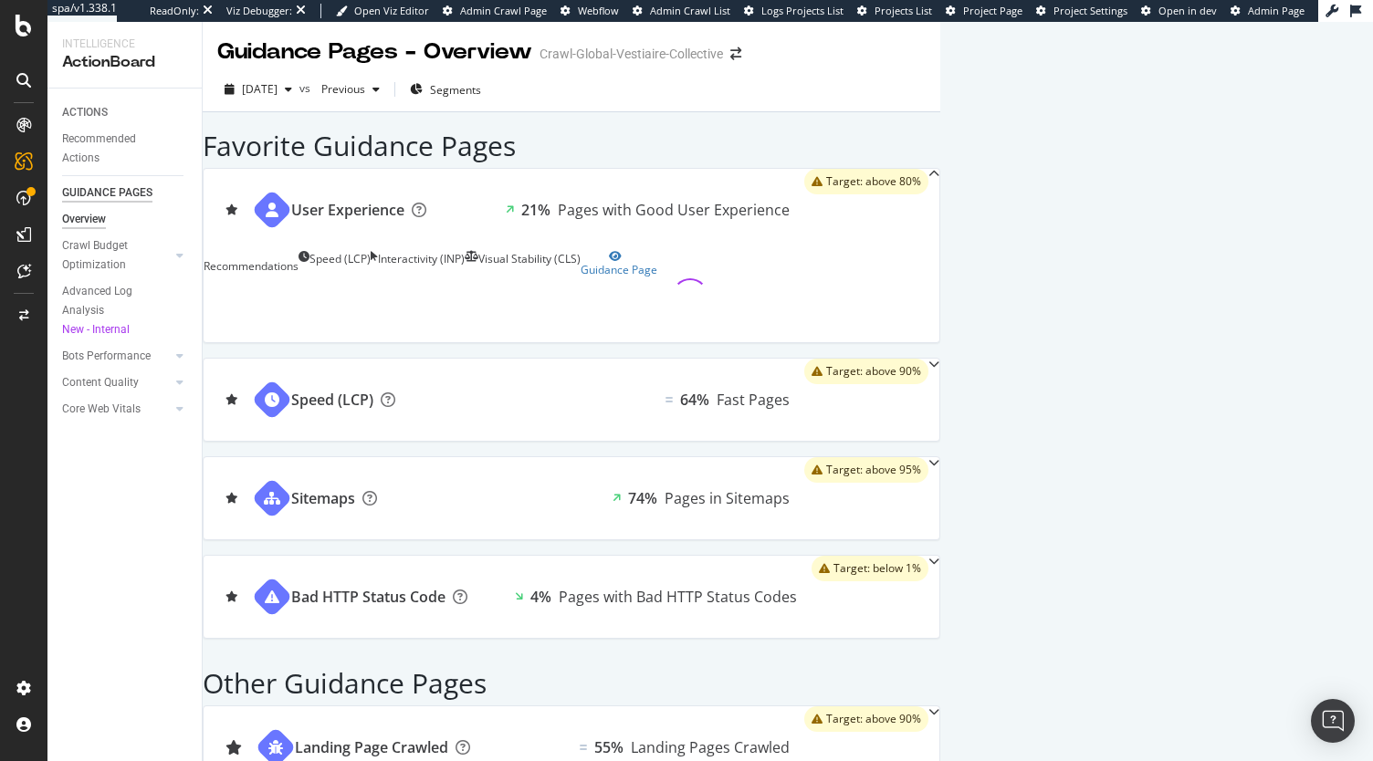
click at [97, 189] on div "GUIDANCE PAGES" at bounding box center [107, 192] width 90 height 19
